Goal: Task Accomplishment & Management: Complete application form

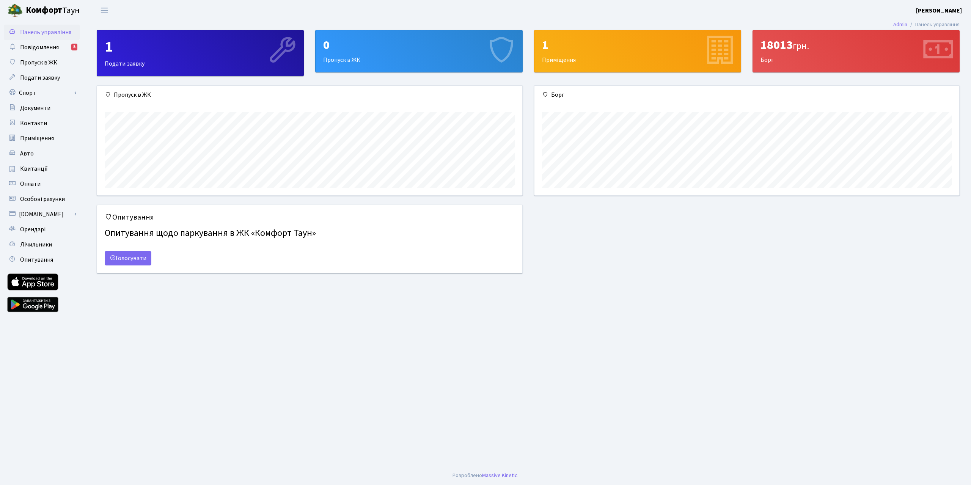
scroll to position [110, 425]
click at [46, 229] on link "Орендарі" at bounding box center [42, 229] width 76 height 15
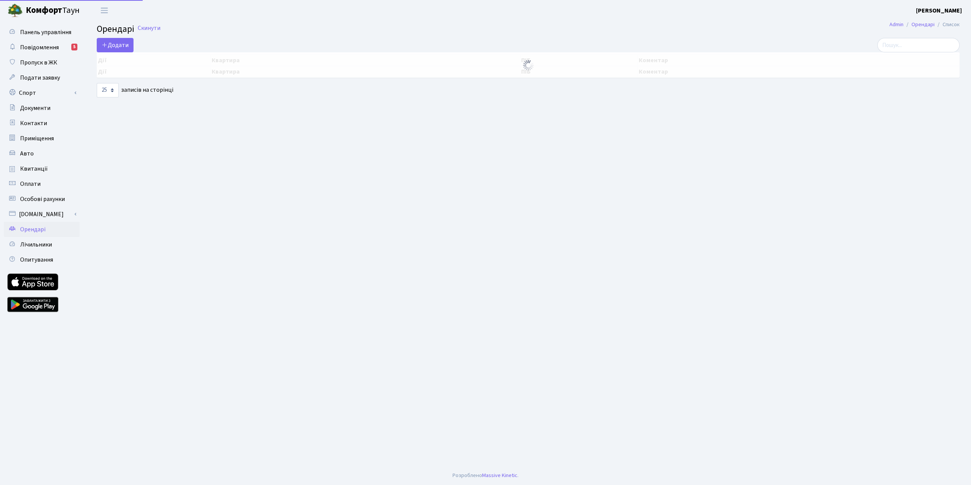
select select "25"
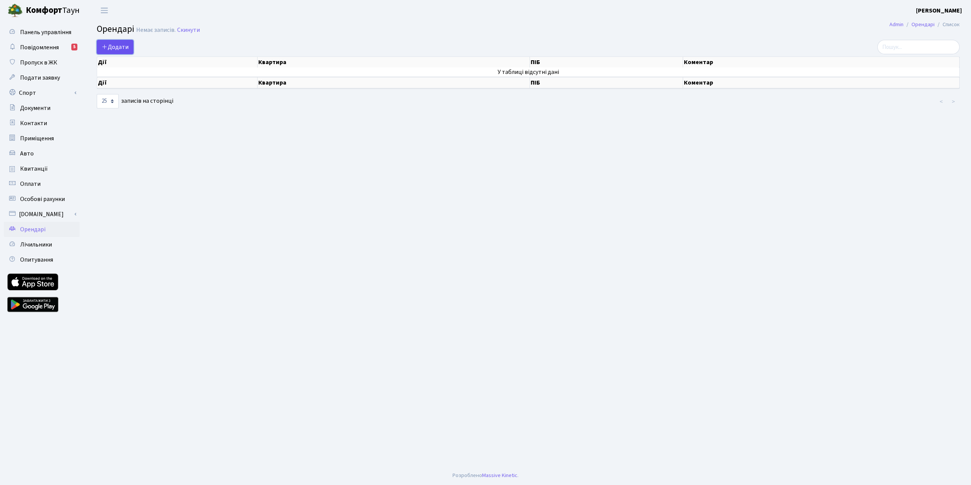
click at [118, 49] on span "Додати" at bounding box center [115, 47] width 27 height 8
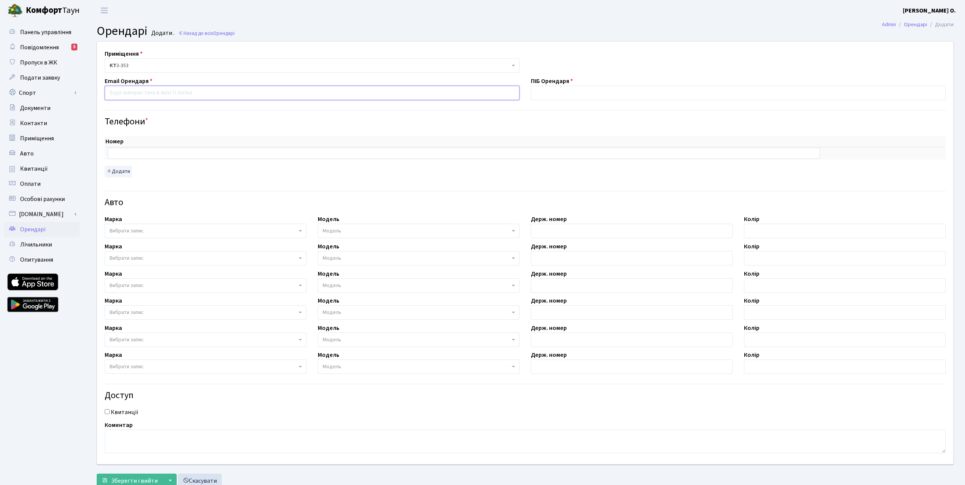
click at [137, 94] on input "email" at bounding box center [312, 93] width 415 height 14
drag, startPoint x: 171, startPoint y: 92, endPoint x: 72, endPoint y: 95, distance: 99.0
click at [72, 95] on div "Панель управління Повідомлення 5 Пропуск в ЖК Подати заявку Спорт Бронювання Ск…" at bounding box center [482, 256] width 965 height 471
paste input "irenko.olesya@gmail.com"
type input "Olefirenko.olesya@gmail.com"
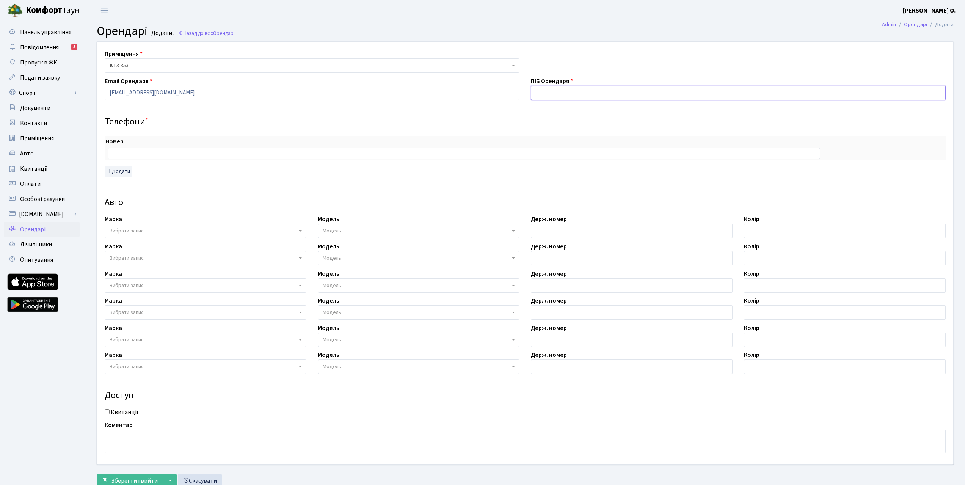
click at [589, 90] on input "text" at bounding box center [738, 93] width 415 height 14
paste input "[PERSON_NAME]"
type input "[PERSON_NAME]"
click at [194, 151] on input "text" at bounding box center [464, 153] width 712 height 11
click at [182, 150] on input "text" at bounding box center [464, 153] width 712 height 11
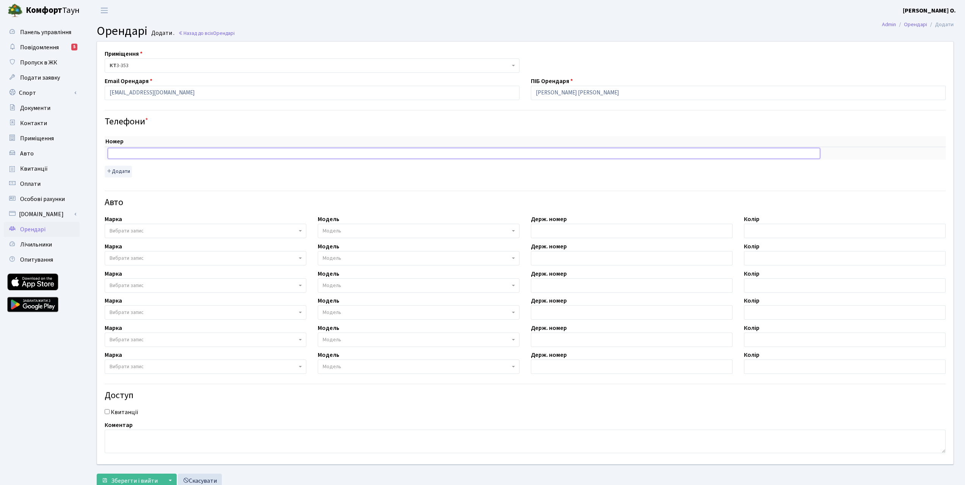
paste input "0676441939"
type input "0676441939"
click at [159, 167] on div "Номер sort item delete item 0676441939 sort item delete item Додати" at bounding box center [525, 156] width 841 height 41
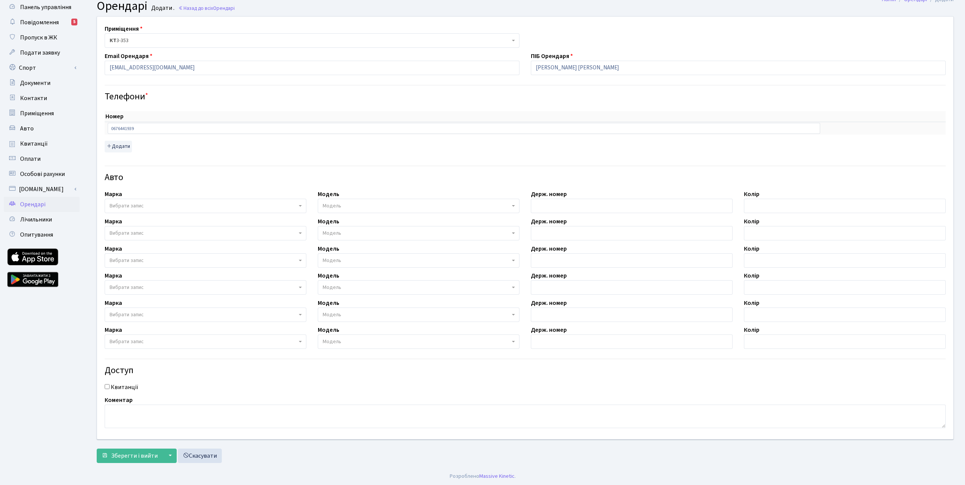
scroll to position [26, 0]
click at [130, 455] on span "Зберегти і вийти" at bounding box center [134, 455] width 47 height 8
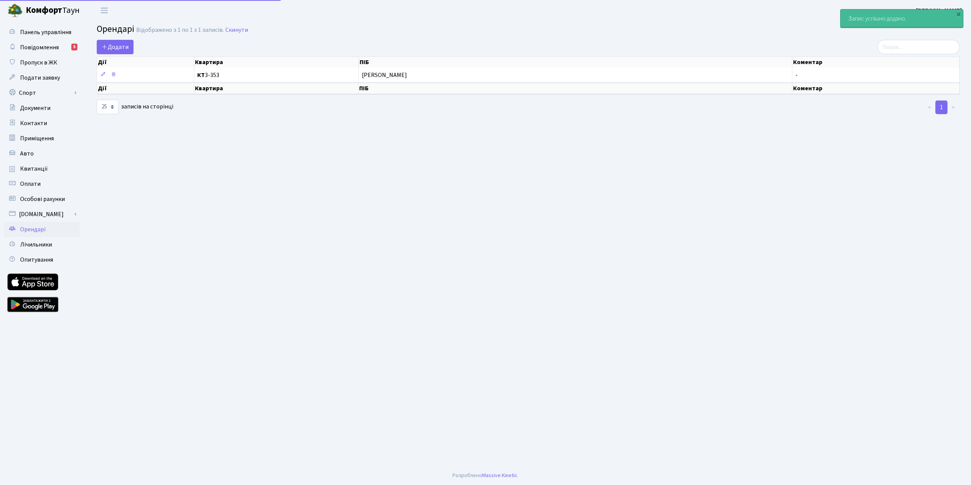
select select "25"
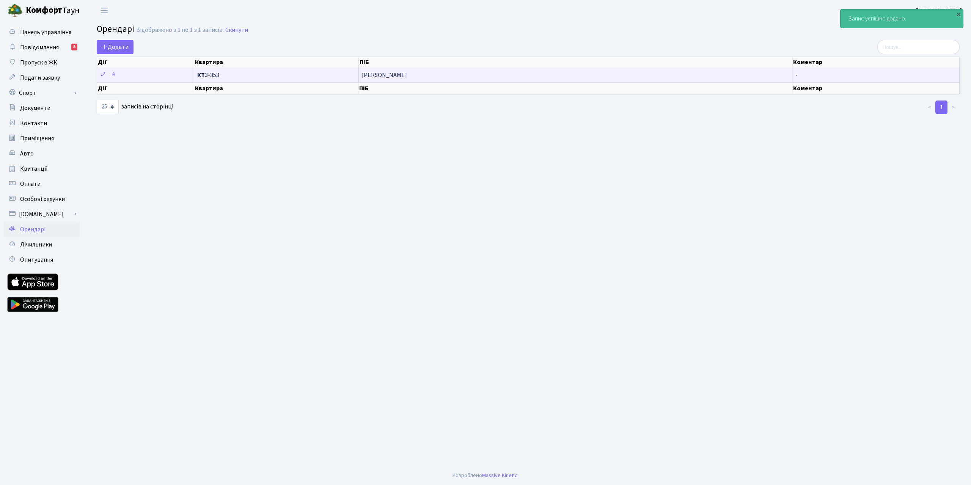
click at [248, 75] on span "КТ 3-353" at bounding box center [276, 75] width 158 height 6
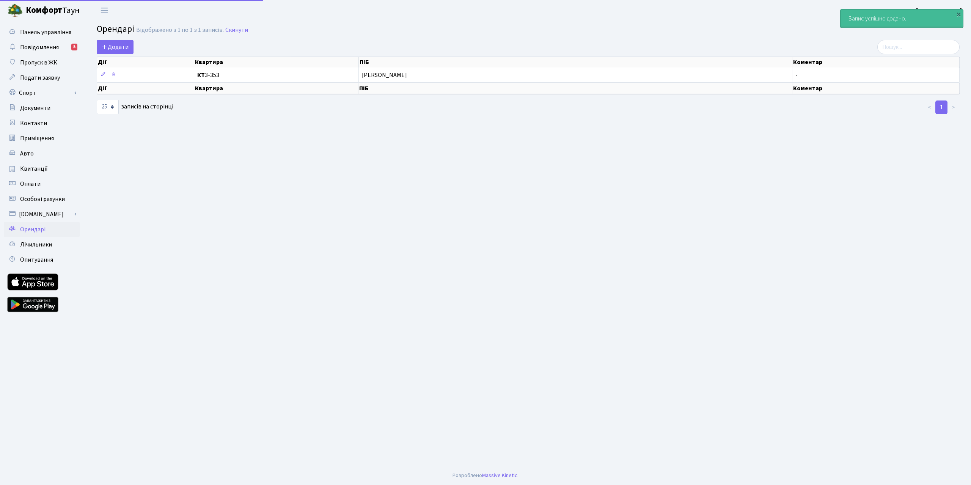
select select "25"
